Goal: Information Seeking & Learning: Find specific page/section

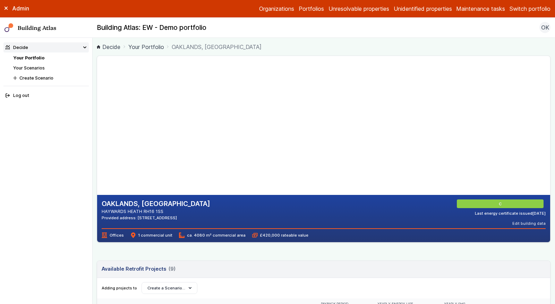
click at [538, 14] on div "Admin Organizations Portfolios Unresolvable properties Unidentified properties …" at bounding box center [277, 9] width 555 height 18
click at [532, 10] on button "Switch portfolio" at bounding box center [530, 9] width 41 height 8
click at [0, 0] on button "[PERSON_NAME]-Waypoint" at bounding box center [0, 0] width 0 height 0
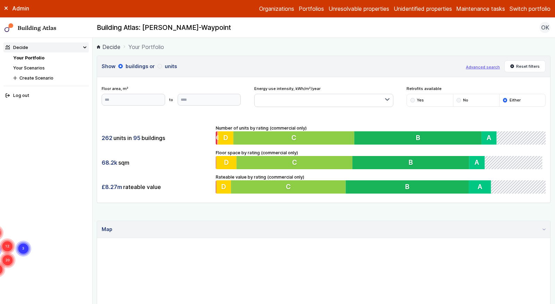
click at [95, 164] on main "Decide Your Portfolio Show buildings or units Advanced search Reset filters Flo…" at bounding box center [324, 171] width 463 height 266
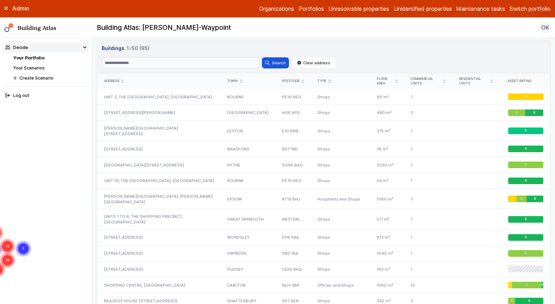
scroll to position [320, 0]
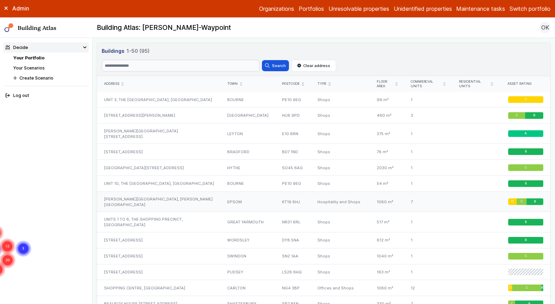
click at [166, 192] on div "Covell House, PELMAN WAY" at bounding box center [159, 201] width 124 height 20
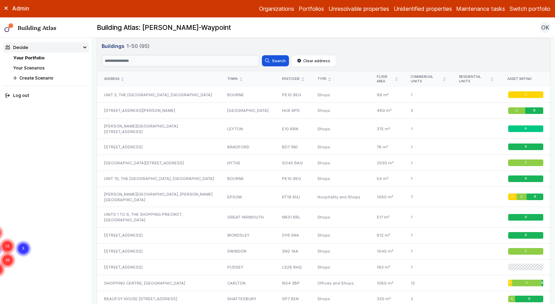
scroll to position [329, 0]
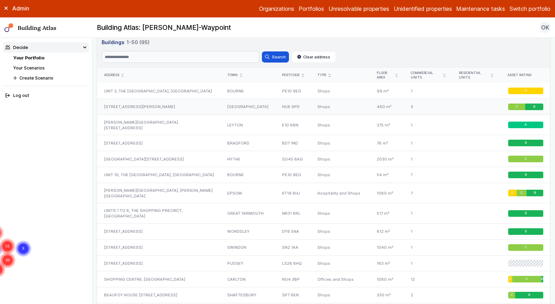
click at [138, 102] on div "84-86, SHANNON ROAD" at bounding box center [159, 107] width 124 height 16
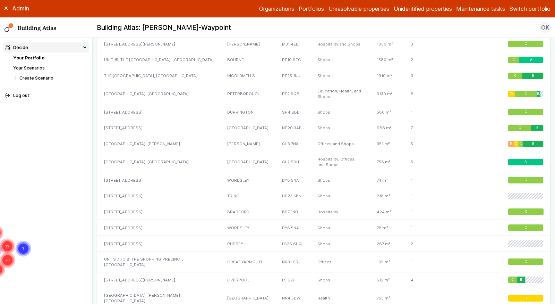
scroll to position [773, 0]
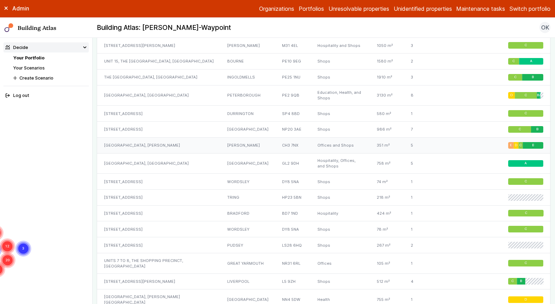
click at [120, 140] on div "WAVERTON PARK, GUY LANE" at bounding box center [159, 145] width 124 height 16
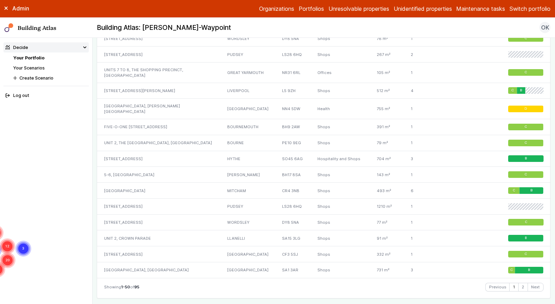
scroll to position [965, 0]
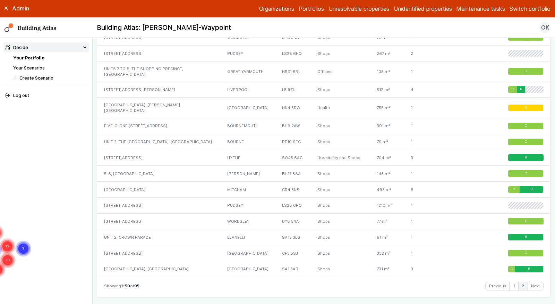
click at [523, 282] on link "2" at bounding box center [523, 286] width 9 height 8
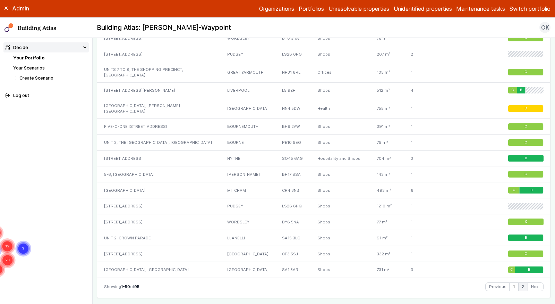
scroll to position [965, 0]
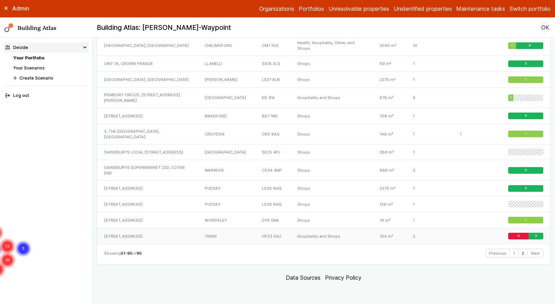
click at [145, 243] on div "36, FROGMORE STREET" at bounding box center [147, 236] width 101 height 16
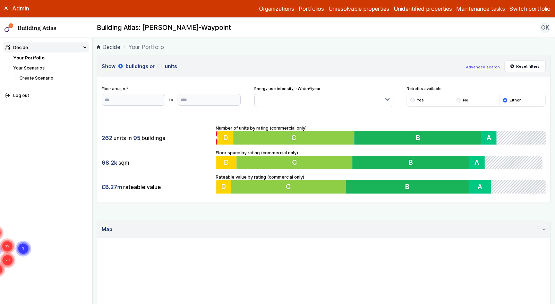
click at [483, 65] on button "Advanced search" at bounding box center [483, 67] width 34 height 6
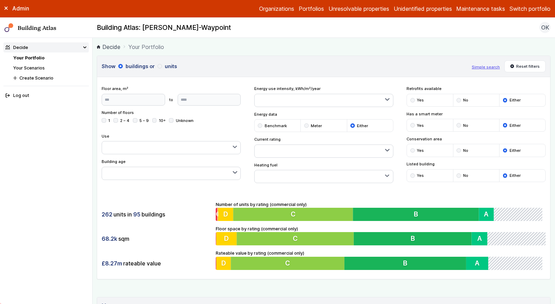
click at [138, 146] on button "button" at bounding box center [171, 147] width 139 height 12
click at [0, 0] on span "Hospitality" at bounding box center [0, 0] width 0 height 0
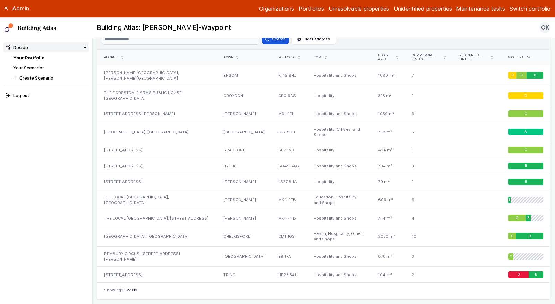
scroll to position [444, 0]
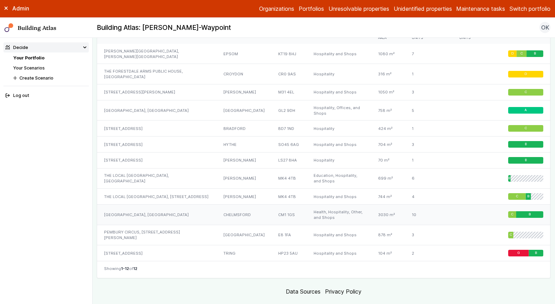
click at [171, 204] on div "KINGS TOWER, MARCONI PLAZA" at bounding box center [157, 214] width 120 height 20
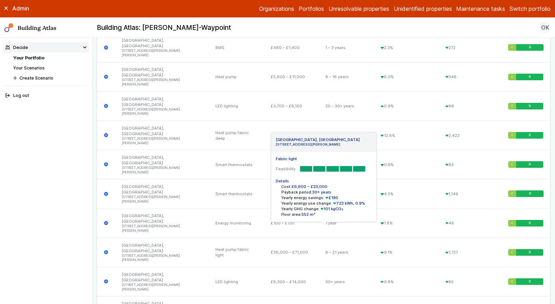
scroll to position [371, 0]
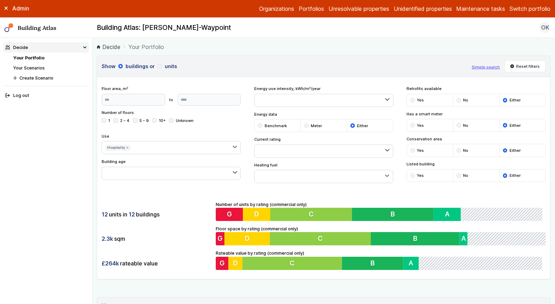
click at [126, 146] on icon "submit" at bounding box center [127, 147] width 3 height 3
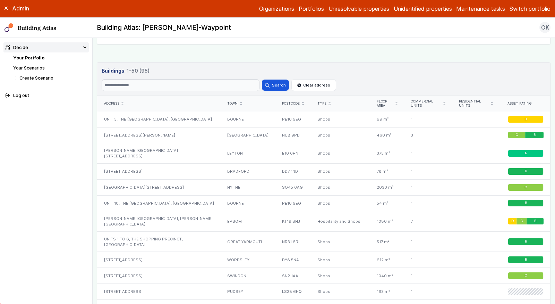
scroll to position [378, 0]
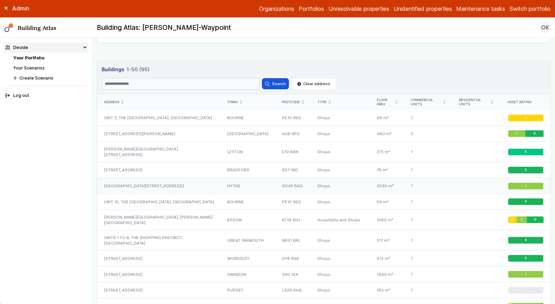
click at [158, 184] on div "WAITROSE SUPERMARKET 49, HIGH STREET" at bounding box center [159, 186] width 124 height 16
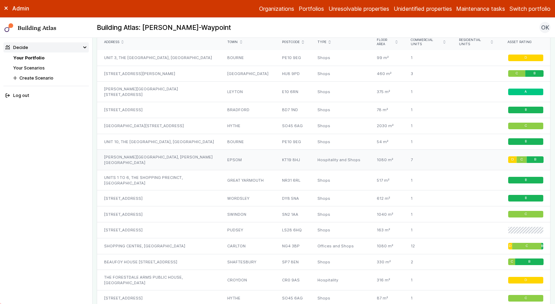
scroll to position [442, 0]
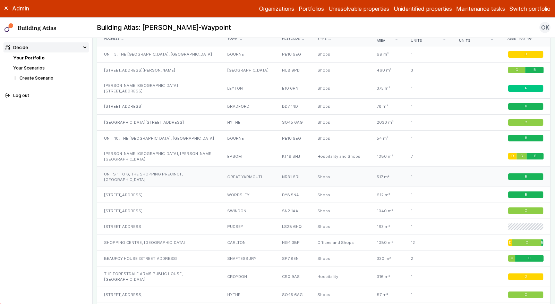
click at [161, 166] on div "UNITS 1 TO 6, THE SHOPPING PRECINCT, HIGH STREET" at bounding box center [159, 176] width 124 height 20
click at [155, 253] on div "BEAUFOY HOUSE 1, BEAUFOY CLOSE" at bounding box center [159, 258] width 124 height 16
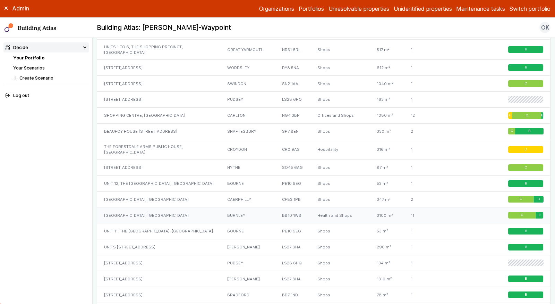
scroll to position [569, 0]
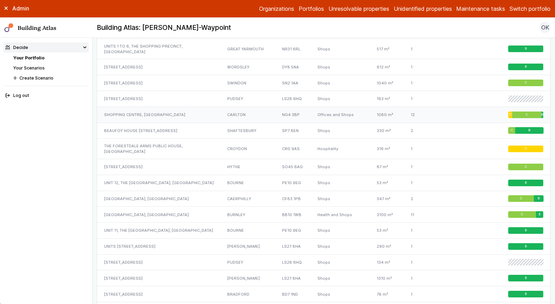
click at [154, 107] on div "SHOPPING CENTRE, CARLTON SQUARE" at bounding box center [159, 115] width 124 height 16
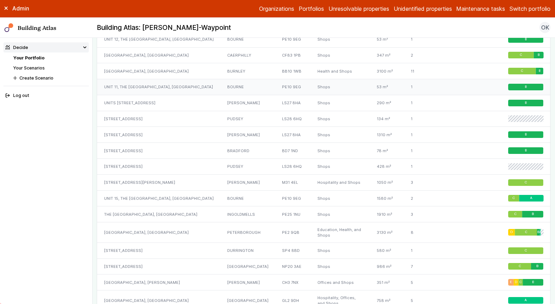
scroll to position [714, 0]
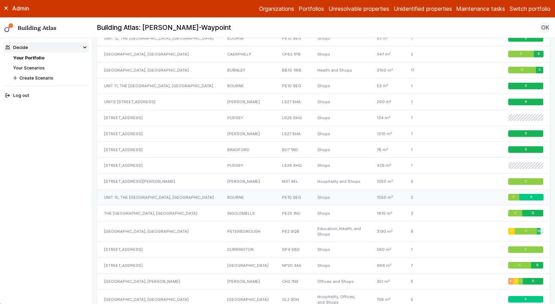
click at [194, 189] on div "UNIT 15, THE BURGHLEY CENTRE, NORTH STREET" at bounding box center [159, 197] width 124 height 16
click at [185, 221] on div "VALLEY PARK VIEW, SUGAR WAY" at bounding box center [159, 231] width 124 height 20
click at [185, 257] on div "156-160, CARDIFF ROAD" at bounding box center [159, 265] width 124 height 16
click at [183, 273] on div "WAVERTON PARK, GUY LANE" at bounding box center [159, 281] width 124 height 16
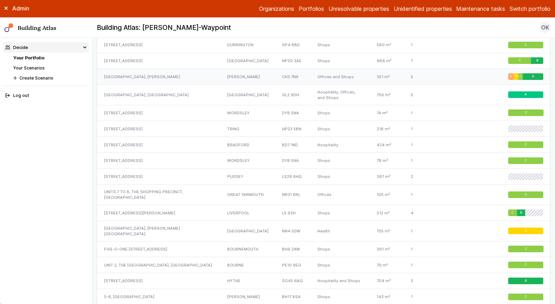
scroll to position [920, 0]
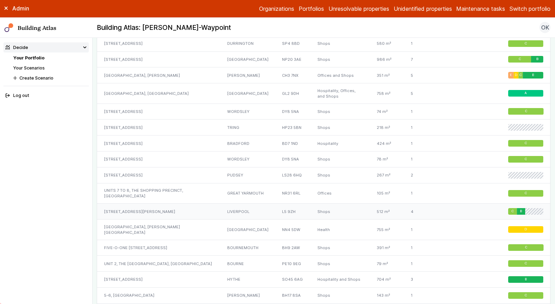
click at [153, 203] on div "209, GREAT HOWARD STREET" at bounding box center [159, 211] width 124 height 16
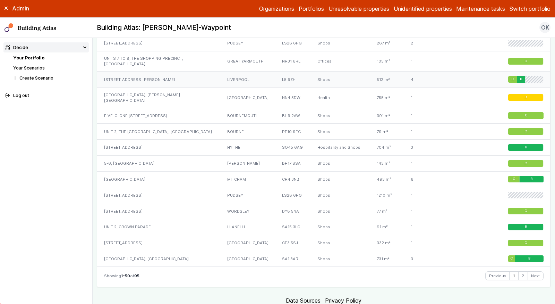
scroll to position [1059, 0]
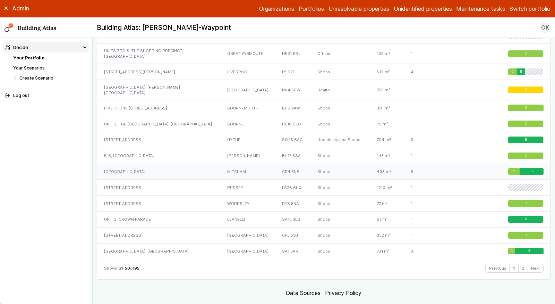
click at [157, 163] on div "Standor House, London Road" at bounding box center [159, 171] width 124 height 16
click at [523, 264] on link "2" at bounding box center [523, 268] width 9 height 8
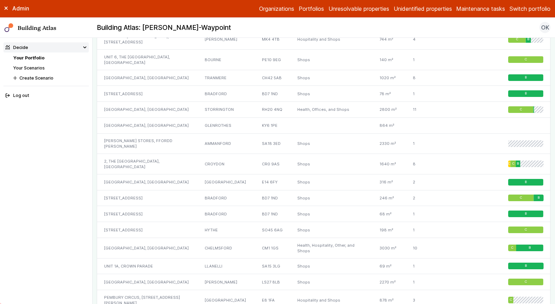
scroll to position [830, 0]
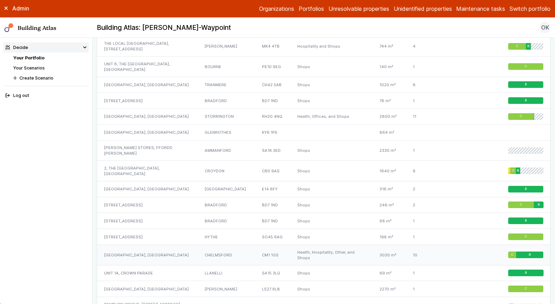
click at [144, 261] on div "KINGS TOWER, MARCONI PLAZA" at bounding box center [147, 254] width 101 height 20
click at [147, 181] on div "2, THE FORESTDALE CENTRE, FEATHERBED LANE" at bounding box center [147, 171] width 101 height 20
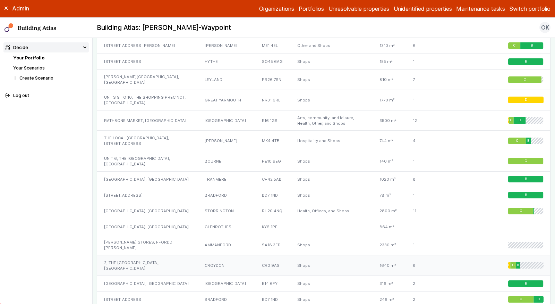
scroll to position [734, 0]
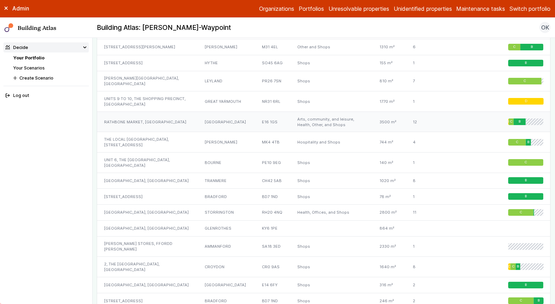
click at [142, 124] on div "RATHBONE MARKET, BARKING ROAD" at bounding box center [147, 121] width 101 height 20
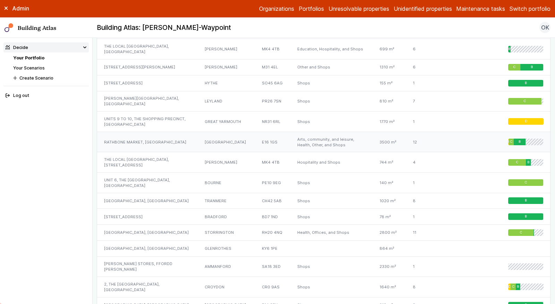
scroll to position [707, 0]
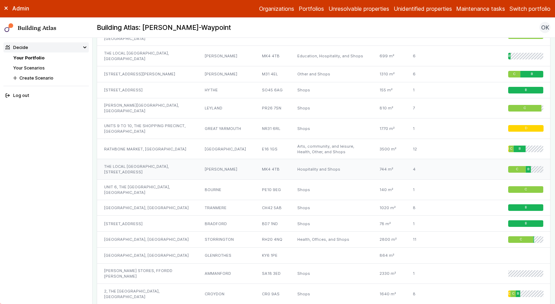
click at [148, 171] on div "THE LOCAL [GEOGRAPHIC_DATA], [STREET_ADDRESS]" at bounding box center [147, 169] width 101 height 20
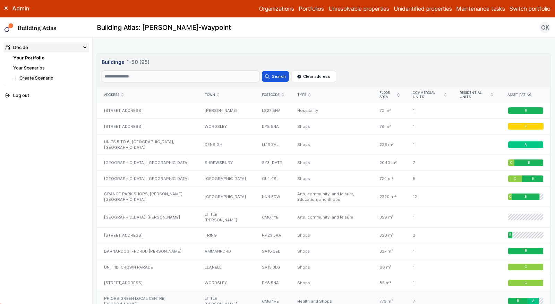
scroll to position [380, 0]
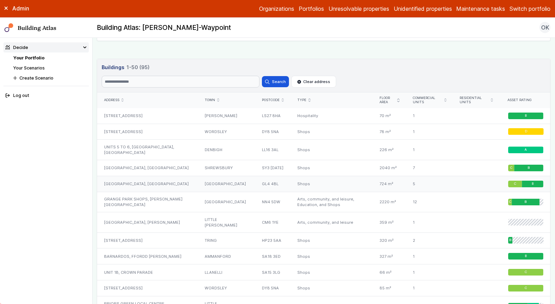
click at [160, 186] on div "GLEVUM SHOPPING CENTRE, GLEVUM WAY" at bounding box center [147, 184] width 101 height 16
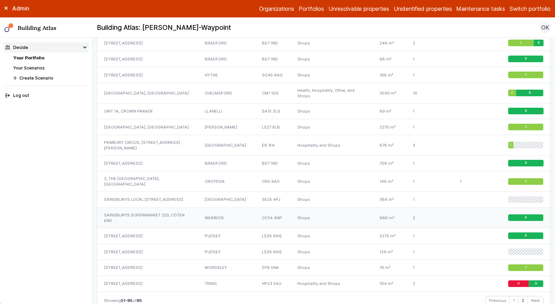
scroll to position [990, 0]
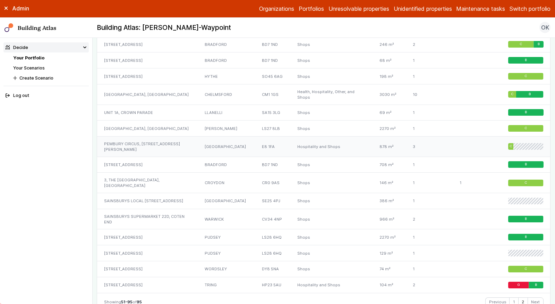
click at [166, 154] on div "PEMBURY CIRCUS, 13, ATKINS SQUARE" at bounding box center [147, 146] width 101 height 20
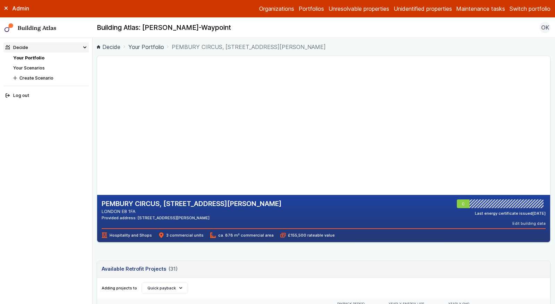
drag, startPoint x: 211, startPoint y: 155, endPoint x: 215, endPoint y: 155, distance: 4.2
click at [97, 155] on gmp-map-3d at bounding box center [97, 125] width 0 height 139
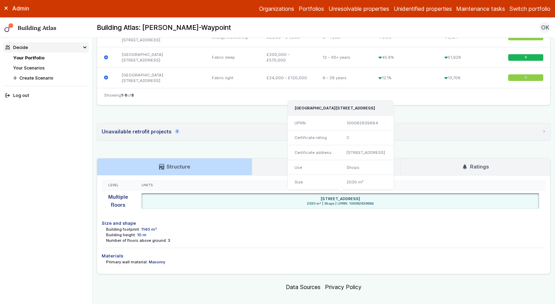
scroll to position [399, 0]
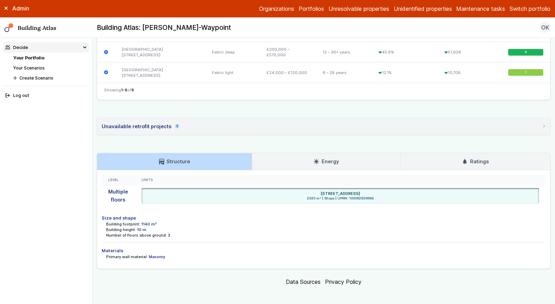
click at [119, 187] on div "Multiple floors" at bounding box center [118, 196] width 33 height 20
click at [185, 227] on div "Building height: 10 m" at bounding box center [326, 230] width 440 height 6
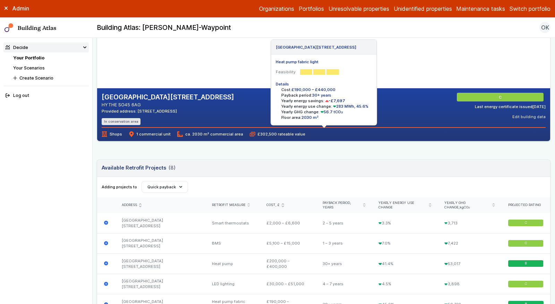
scroll to position [0, 0]
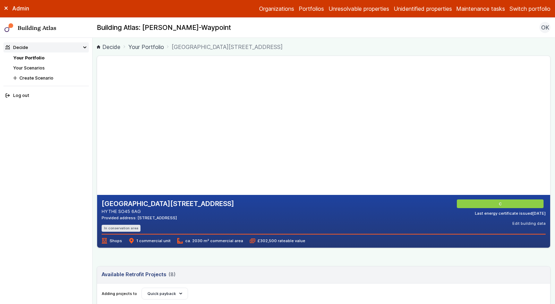
drag, startPoint x: 217, startPoint y: 130, endPoint x: 217, endPoint y: 145, distance: 14.9
click at [97, 145] on gmp-map-3d at bounding box center [97, 125] width 0 height 139
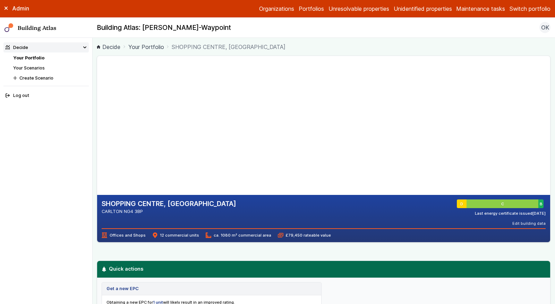
drag, startPoint x: 183, startPoint y: 120, endPoint x: 186, endPoint y: 133, distance: 13.6
click at [97, 133] on gmp-map-3d at bounding box center [97, 125] width 0 height 139
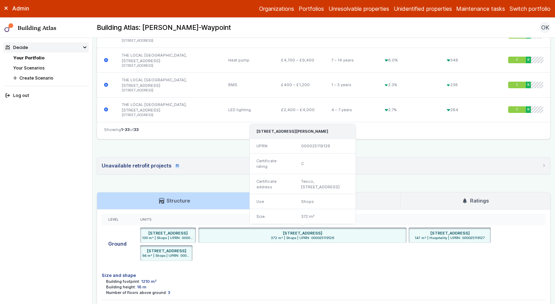
scroll to position [1058, 0]
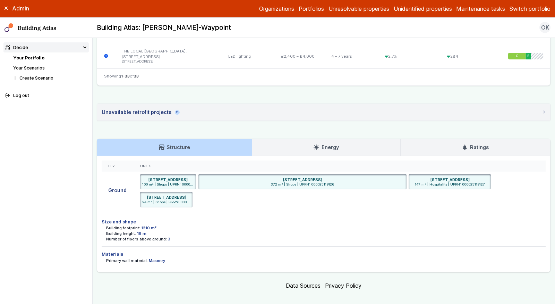
click at [473, 143] on h3 "Ratings" at bounding box center [475, 147] width 26 height 8
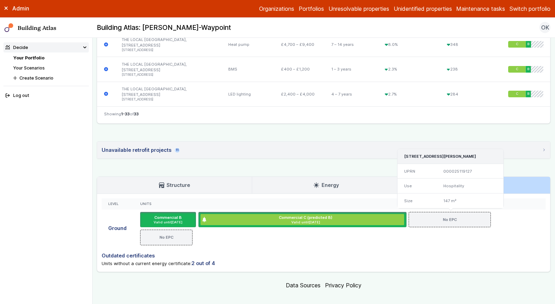
drag, startPoint x: 481, startPoint y: 143, endPoint x: 487, endPoint y: 153, distance: 12.1
click at [487, 153] on div "[STREET_ADDRESS][PERSON_NAME]" at bounding box center [451, 156] width 106 height 15
copy h3 "MK4 4TB"
